Goal: Check status: Check status

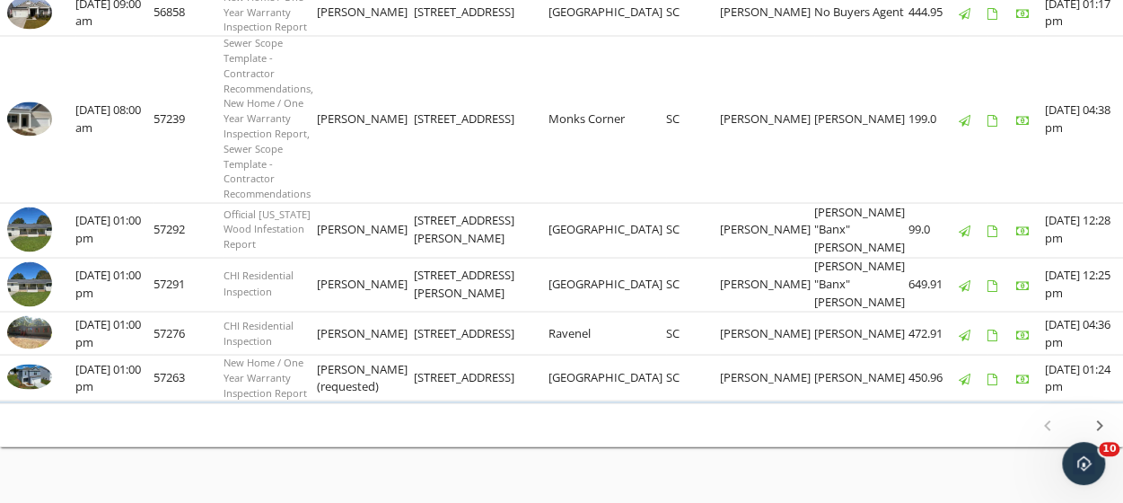
scroll to position [1746, 0]
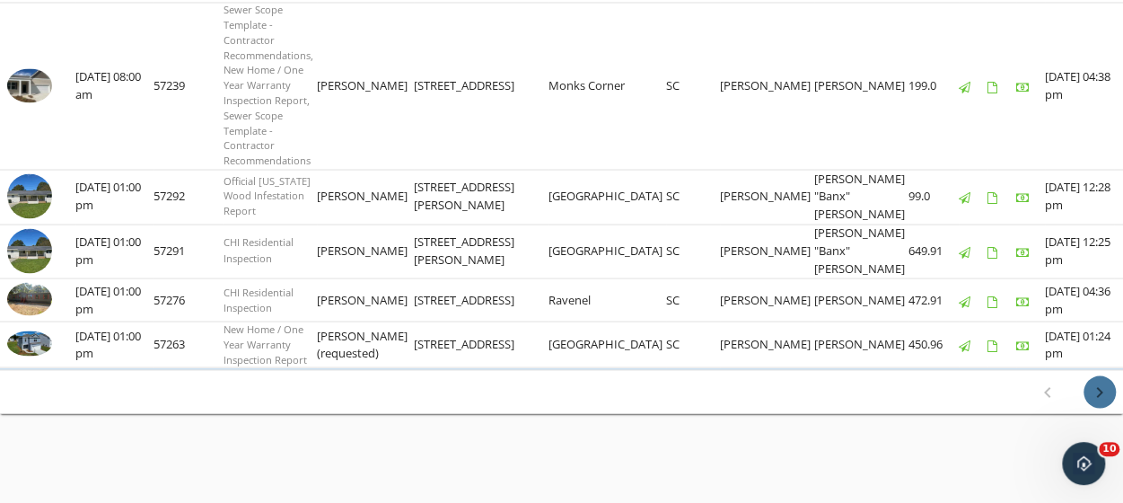
click at [1102, 388] on icon "chevron_right" at bounding box center [1100, 392] width 22 height 22
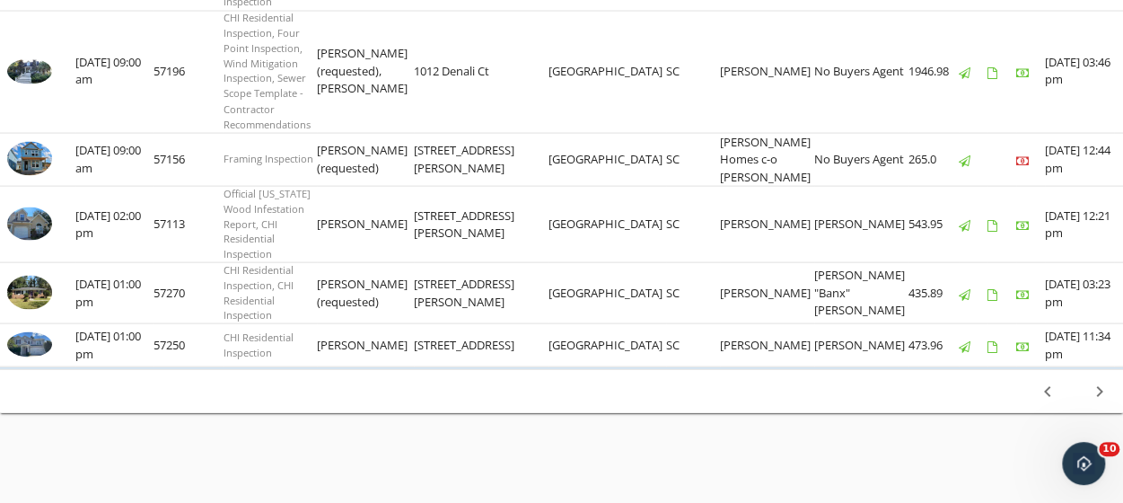
scroll to position [1863, 0]
click at [1102, 395] on icon "chevron_right" at bounding box center [1100, 392] width 22 height 22
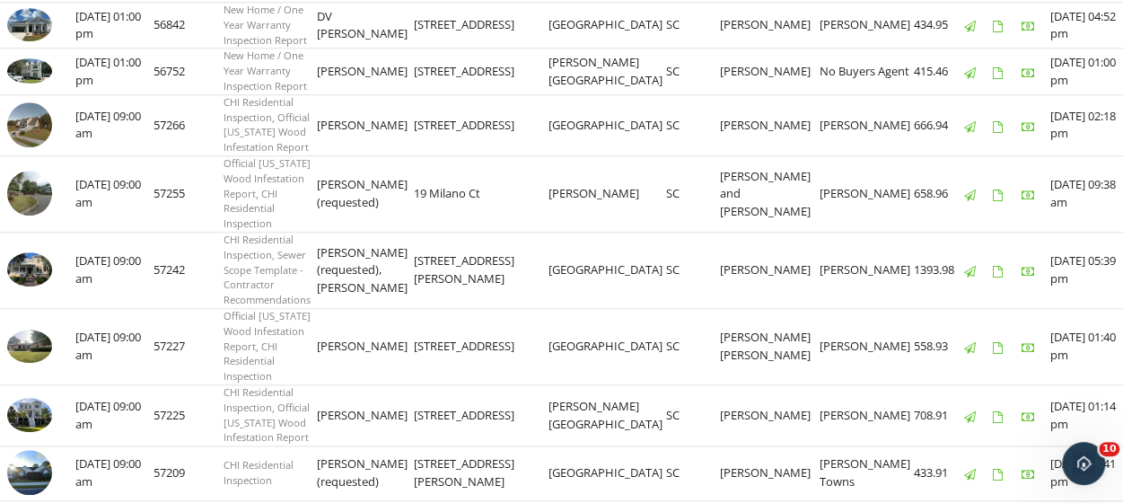
scroll to position [813, 0]
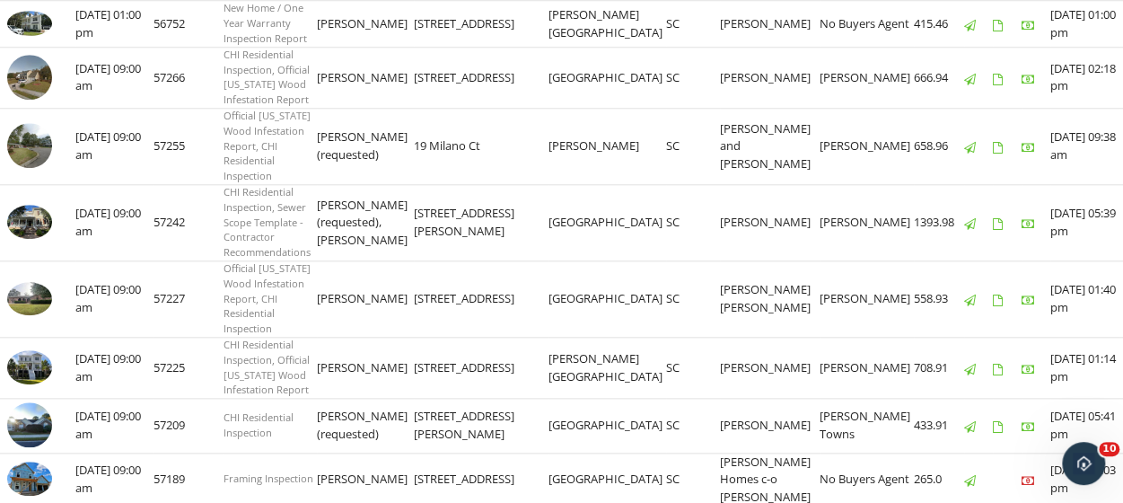
click at [22, 239] on img at bounding box center [29, 222] width 45 height 34
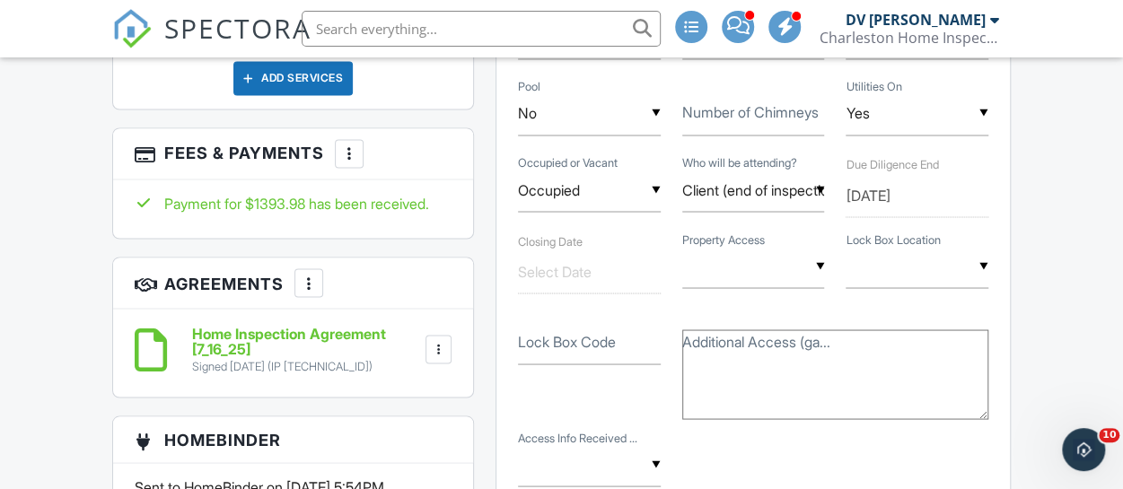
scroll to position [1459, 0]
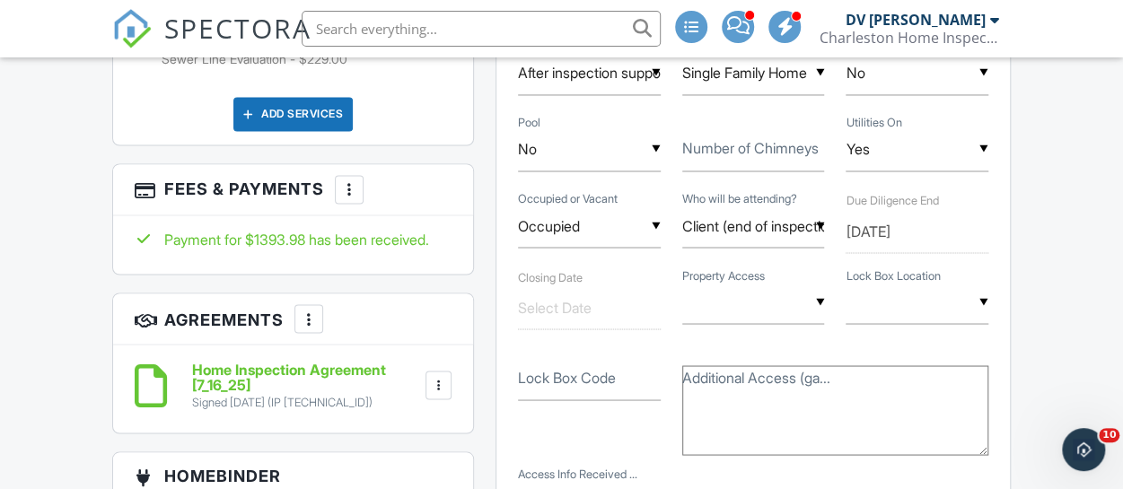
click at [352, 198] on div at bounding box center [349, 189] width 18 height 18
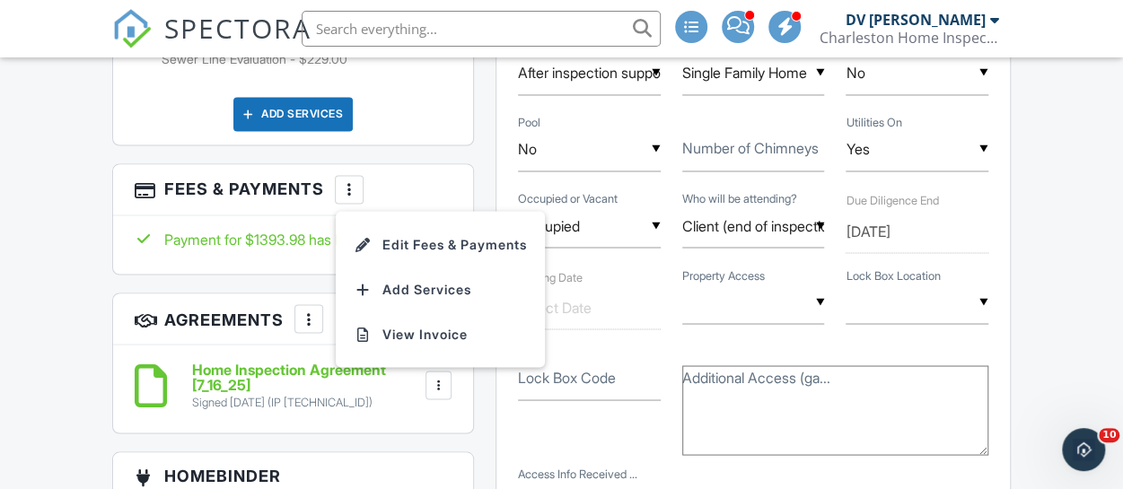
click at [415, 356] on li "View Invoice" at bounding box center [440, 333] width 188 height 45
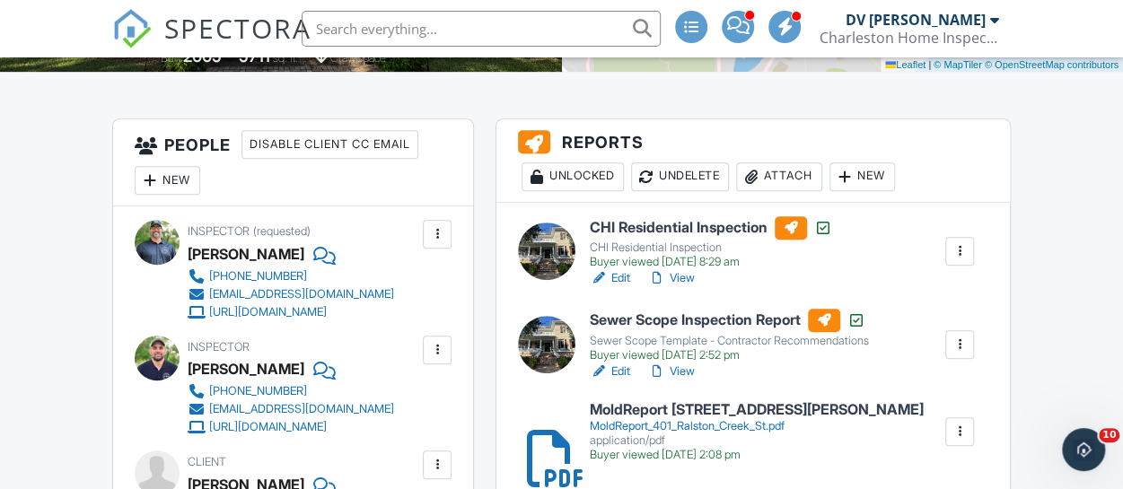
scroll to position [434, 0]
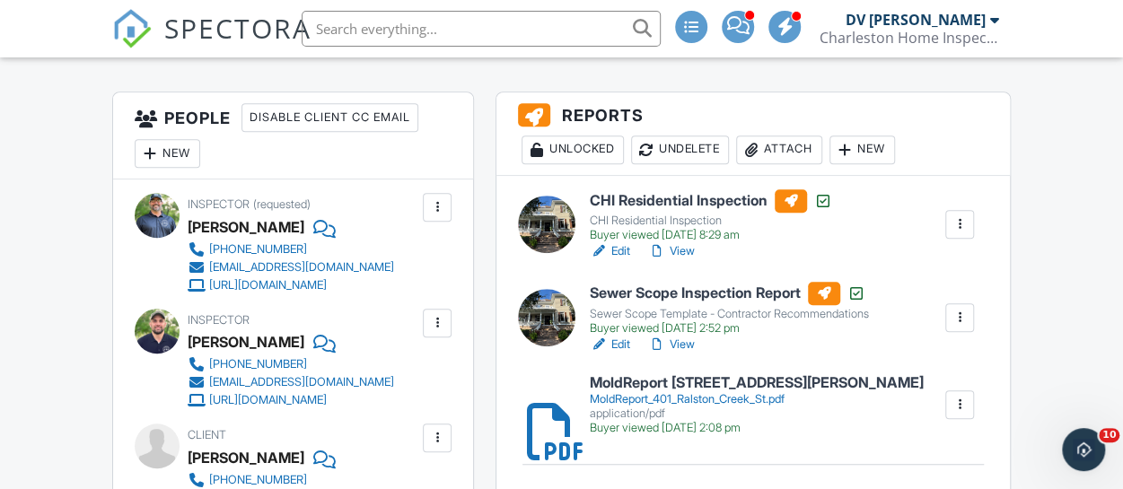
click at [685, 252] on link "View" at bounding box center [671, 251] width 47 height 18
